Goal: Task Accomplishment & Management: Use online tool/utility

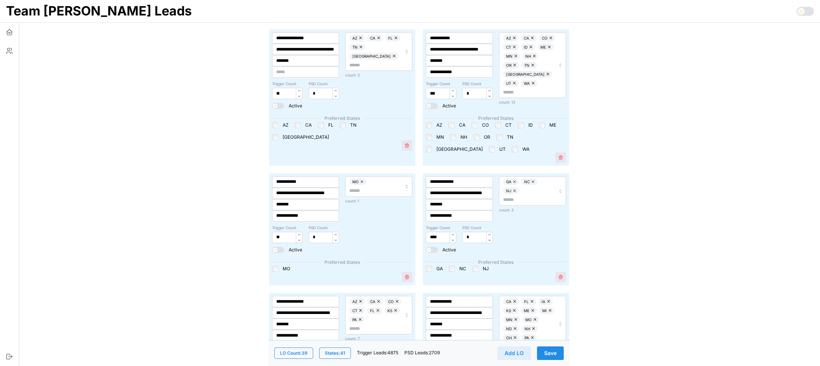
scroll to position [2161, 0]
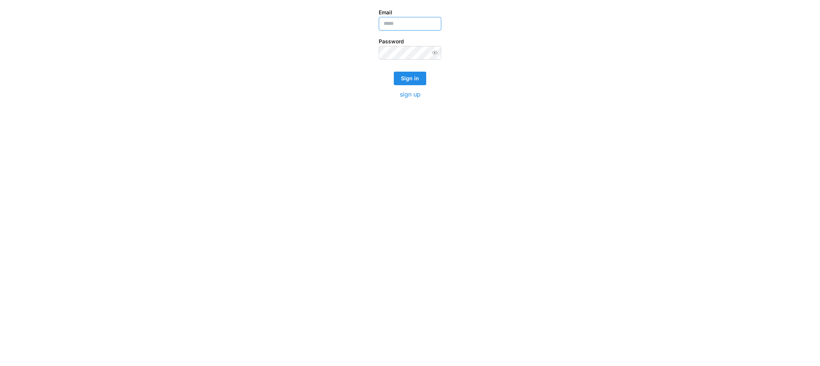
click at [410, 27] on input "Email" at bounding box center [410, 24] width 63 height 14
click at [411, 27] on input "Email" at bounding box center [410, 24] width 63 height 14
type input "**********"
click at [394, 72] on button "Sign in" at bounding box center [410, 79] width 32 height 14
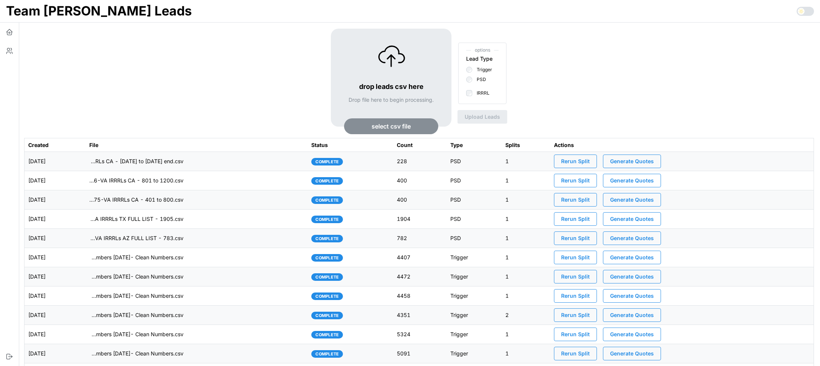
click at [232, 243] on td "imports/[PERSON_NAME]/1757526795499-+VA IRRRLs AZ FULL LIST - 783.csv" at bounding box center [197, 238] width 222 height 19
click at [247, 168] on td "imports/mike/1757528542275-VA IRRRLs CA - 1201 to 1428 end.csv" at bounding box center [197, 161] width 222 height 19
click at [233, 179] on td "imports/mike/1757528232266-VA IRRRLs CA - 801 to 1200.csv" at bounding box center [197, 180] width 222 height 19
click at [8, 53] on icon "button" at bounding box center [10, 51] width 8 height 8
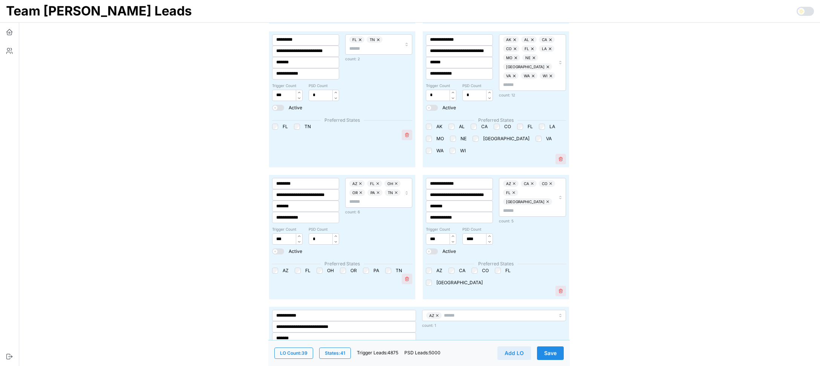
scroll to position [2428, 0]
